Goal: Transaction & Acquisition: Purchase product/service

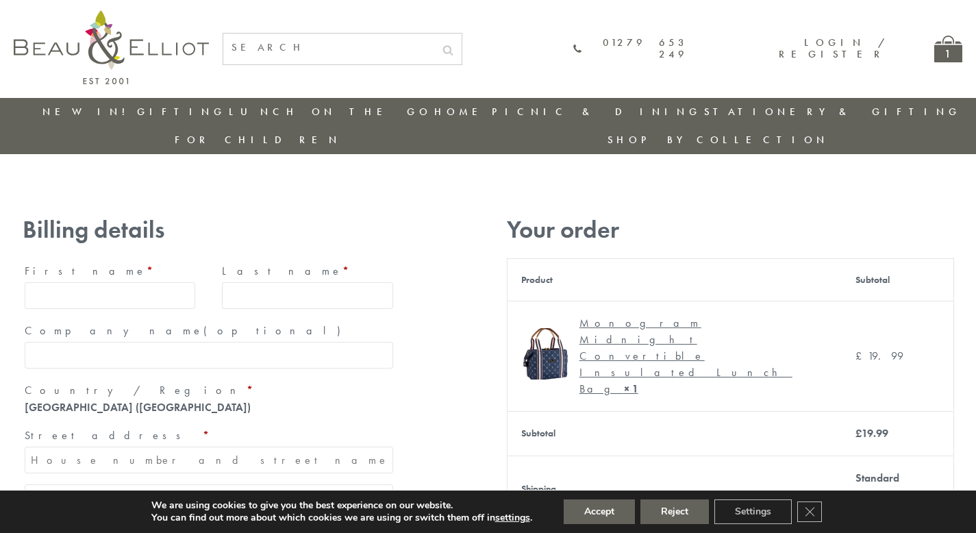
type input "maria33@yahoo.com"
type input "Maria"
type input "Williams"
type input "23, Scottsdale, Happytown"
type input "London"
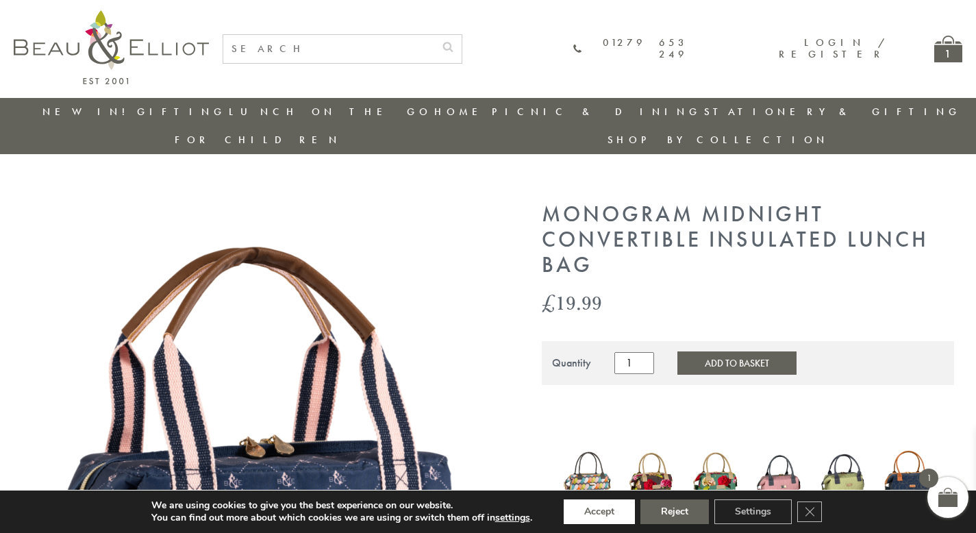
click at [600, 512] on button "Accept" at bounding box center [599, 511] width 71 height 25
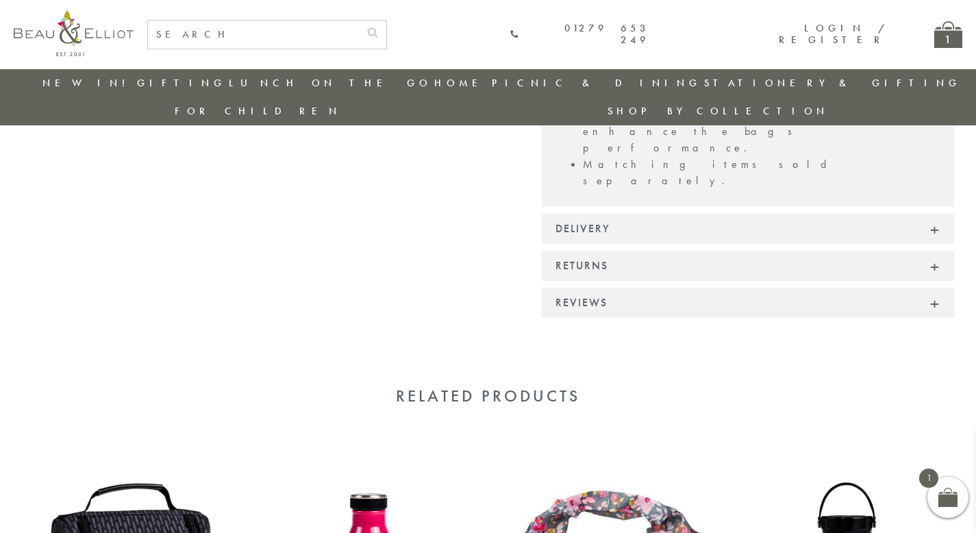
scroll to position [1223, 0]
